Goal: Information Seeking & Learning: Learn about a topic

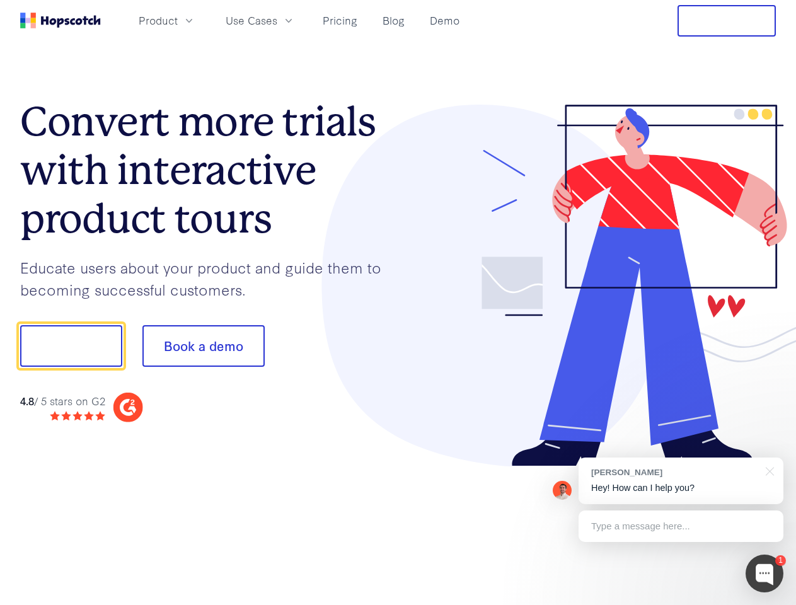
click at [398, 303] on div at bounding box center [587, 286] width 378 height 363
click at [178, 20] on span "Product" at bounding box center [158, 21] width 39 height 16
click at [277, 20] on span "Use Cases" at bounding box center [252, 21] width 52 height 16
click at [727, 21] on button "Free Trial" at bounding box center [727, 21] width 98 height 32
click at [71, 346] on button "Show me!" at bounding box center [71, 346] width 102 height 42
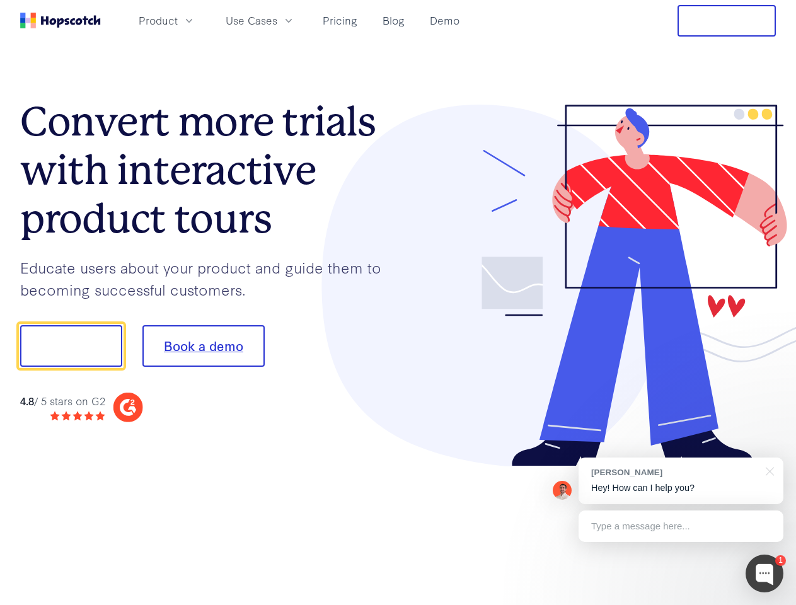
click at [203, 346] on button "Book a demo" at bounding box center [203, 346] width 122 height 42
click at [765, 574] on div at bounding box center [765, 574] width 38 height 38
click at [681, 481] on div "[PERSON_NAME] Hey! How can I help you?" at bounding box center [681, 481] width 205 height 47
click at [768, 470] on div at bounding box center [665, 344] width 236 height 421
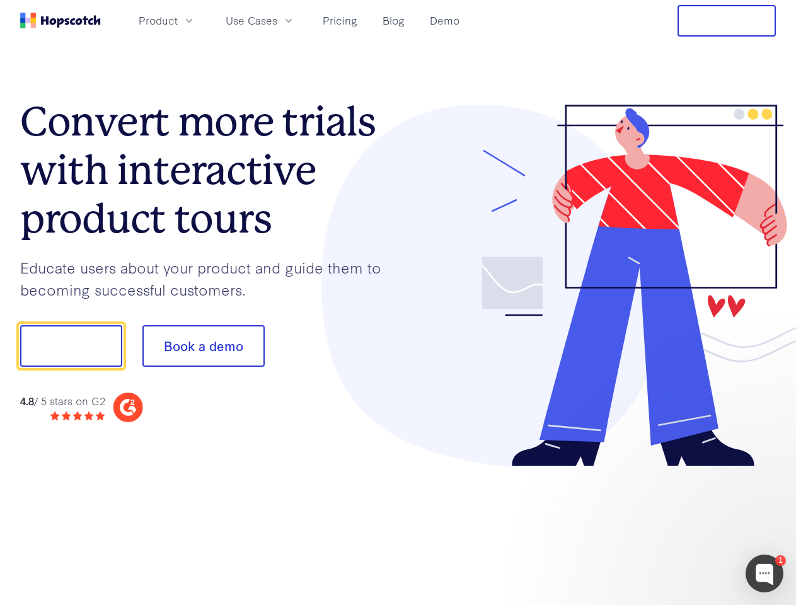
click at [681, 526] on div at bounding box center [665, 429] width 236 height 252
